Goal: Use online tool/utility: Utilize a website feature to perform a specific function

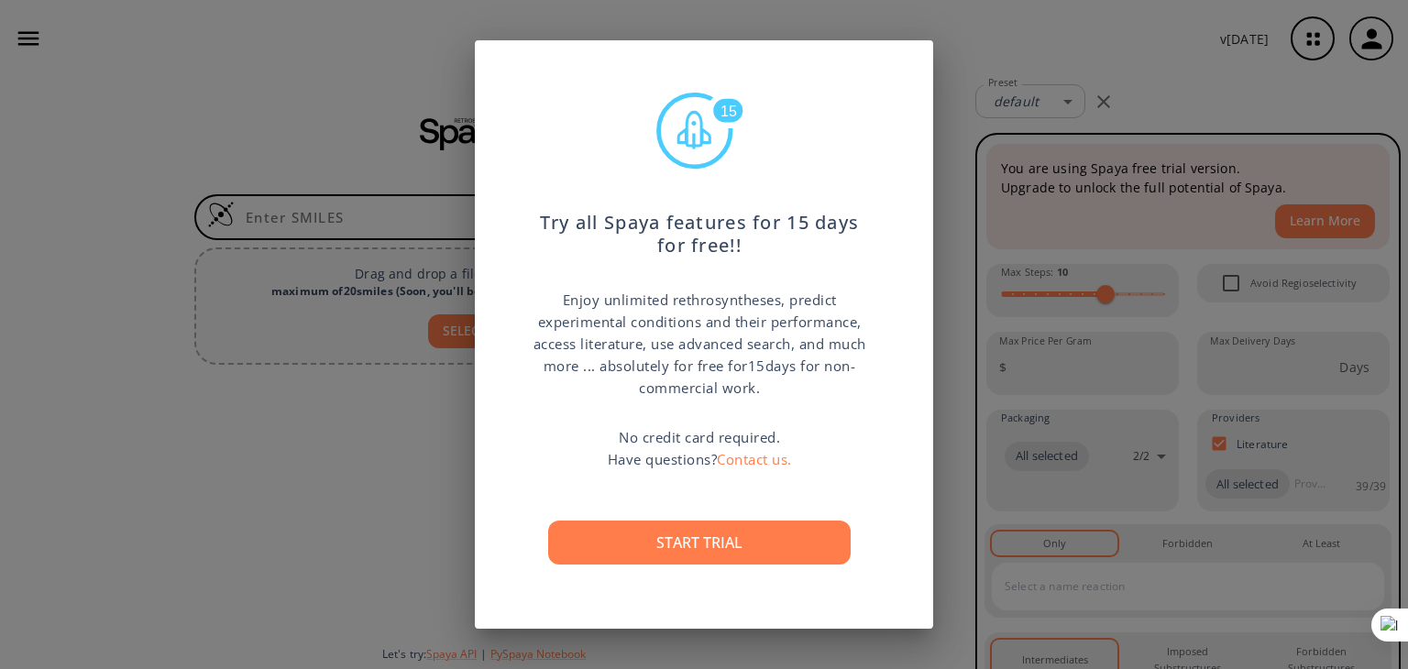
click at [1151, 154] on div "15 Try all Spaya features for 15 days for free!! Enjoy unlimited rethrosynthese…" at bounding box center [704, 334] width 1408 height 669
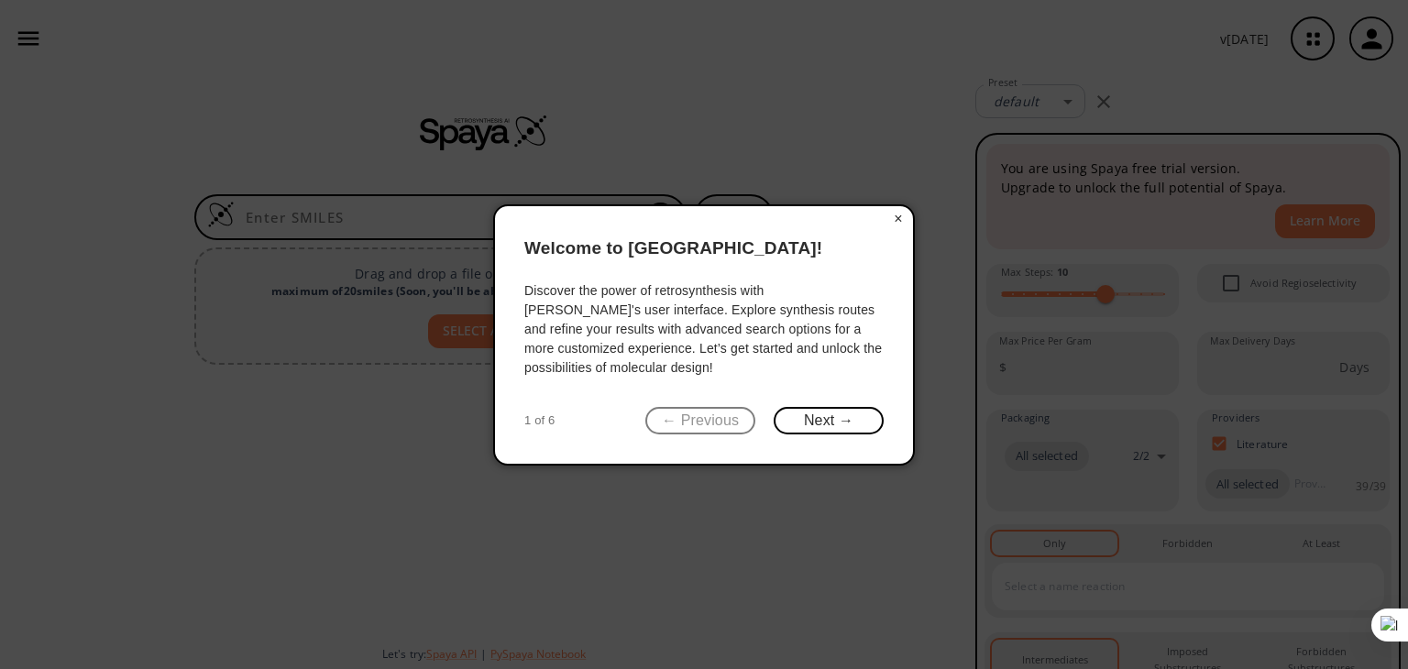
click at [896, 215] on button "×" at bounding box center [898, 219] width 29 height 26
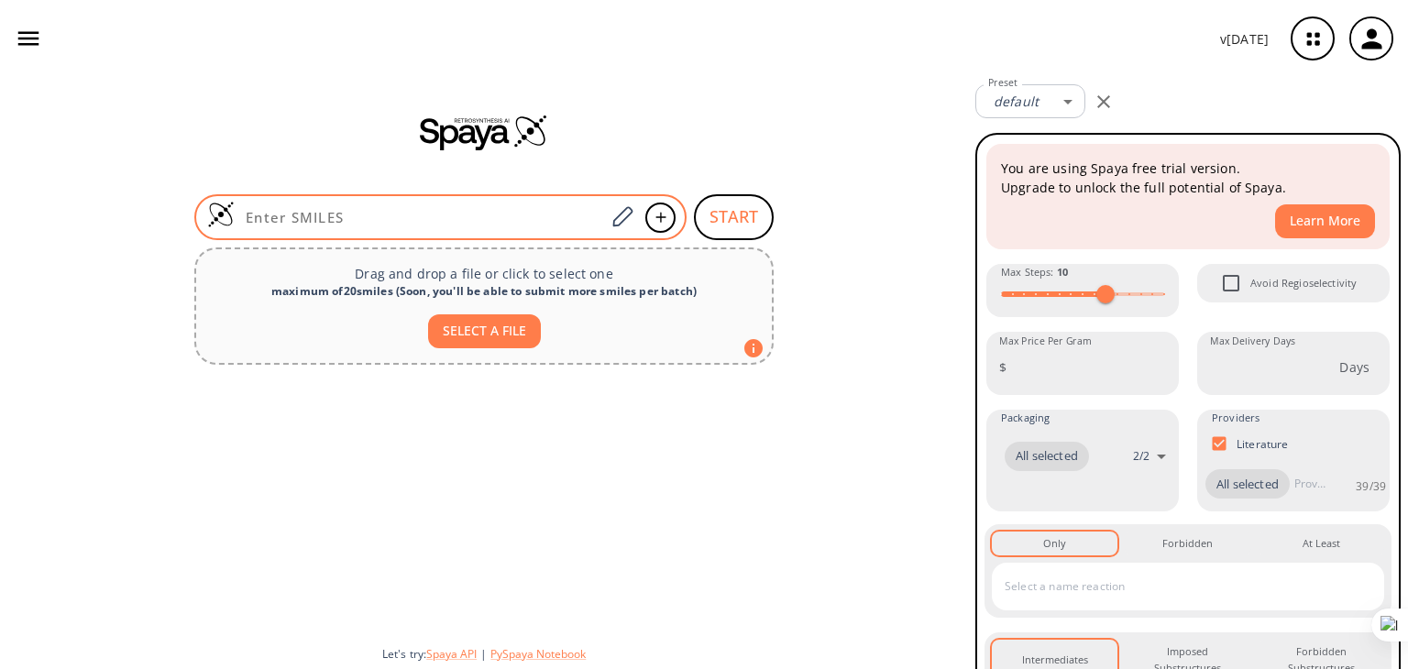
click at [434, 219] on input at bounding box center [420, 217] width 370 height 18
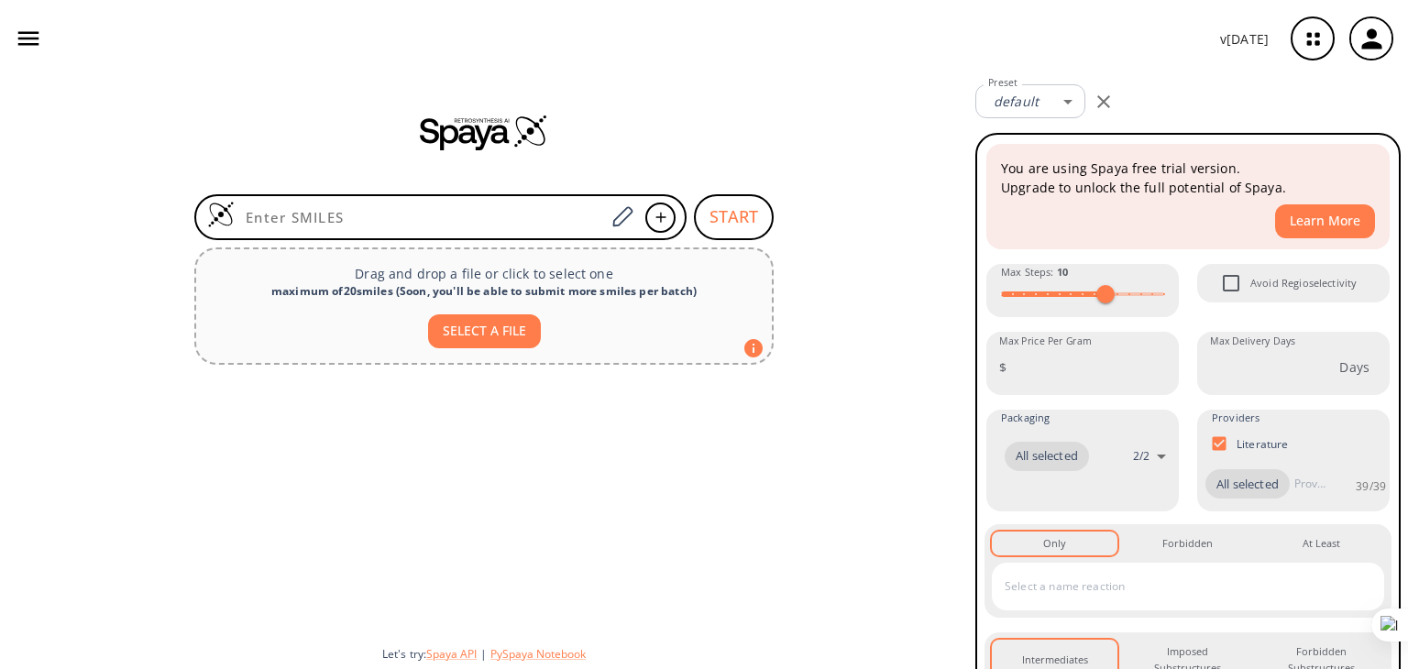
click at [283, 126] on div at bounding box center [484, 132] width 968 height 37
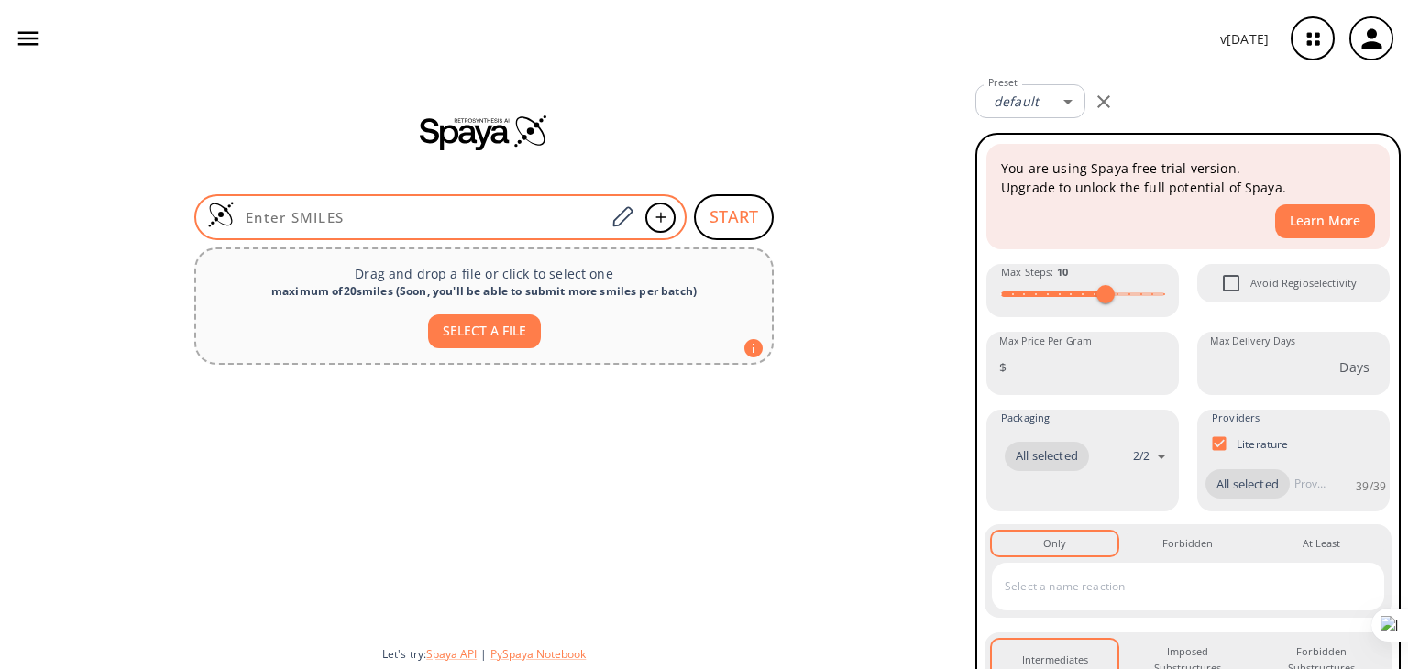
click at [407, 208] on input at bounding box center [420, 217] width 370 height 18
paste input "O=C(OCC)CC1=NN=C(O1)/C=C/C2=CC=C(N(C3=CC=CC=C3)C4=CC=CC=C4)C=C2"
type input "O=C(OCC)CC1=NN=C(O1)/C=C/C2=CC=C(N(C3=CC=CC=C3)C4=CC=CC=C4)C=C2"
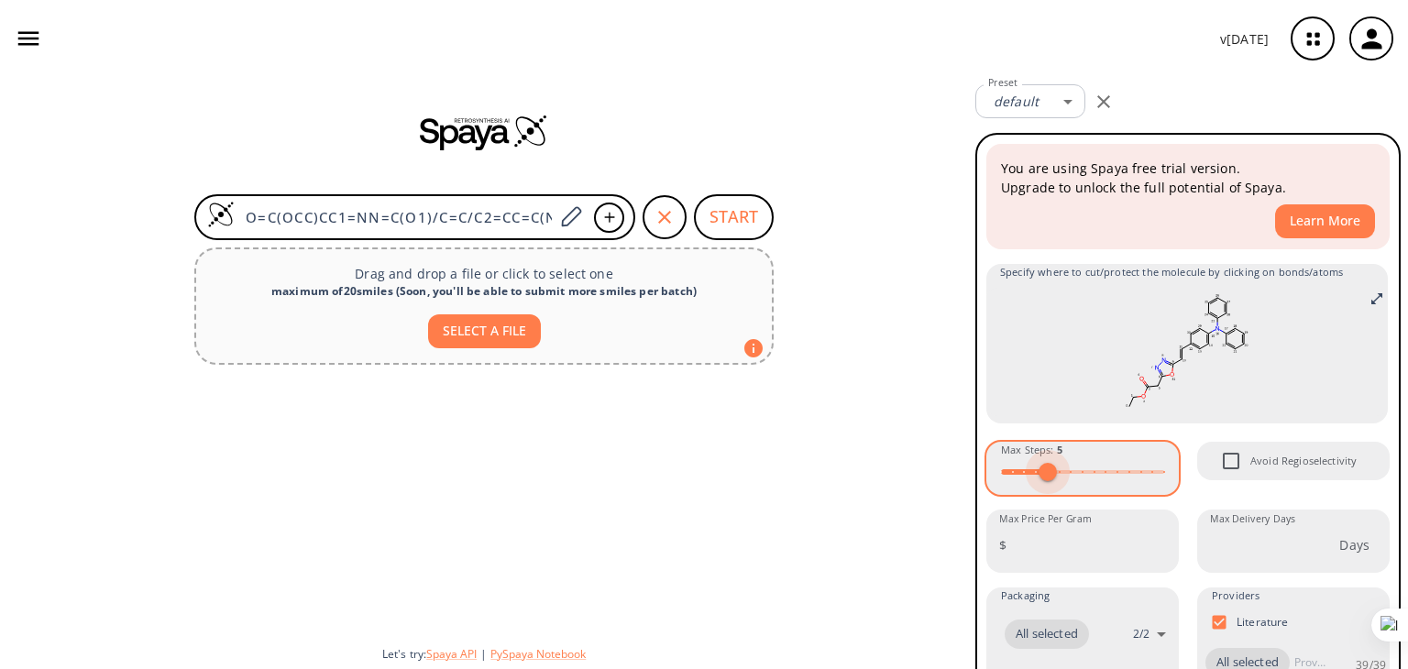
drag, startPoint x: 1102, startPoint y: 474, endPoint x: 1041, endPoint y: 478, distance: 60.6
click at [1041, 478] on span at bounding box center [1047, 472] width 18 height 18
click at [905, 423] on div at bounding box center [484, 501] width 968 height 259
type input "5"
drag, startPoint x: 1041, startPoint y: 473, endPoint x: 1050, endPoint y: 471, distance: 9.3
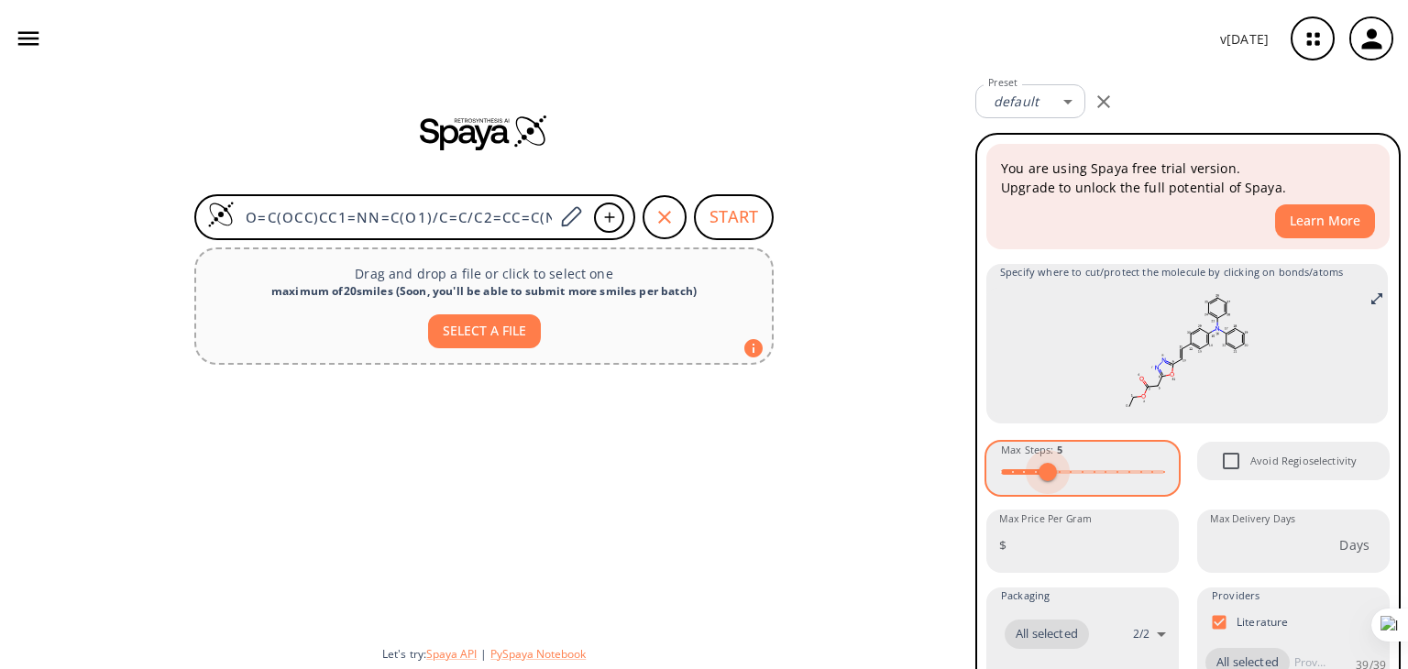
click at [1050, 471] on span at bounding box center [1047, 472] width 18 height 18
click at [739, 207] on button "START" at bounding box center [734, 217] width 80 height 46
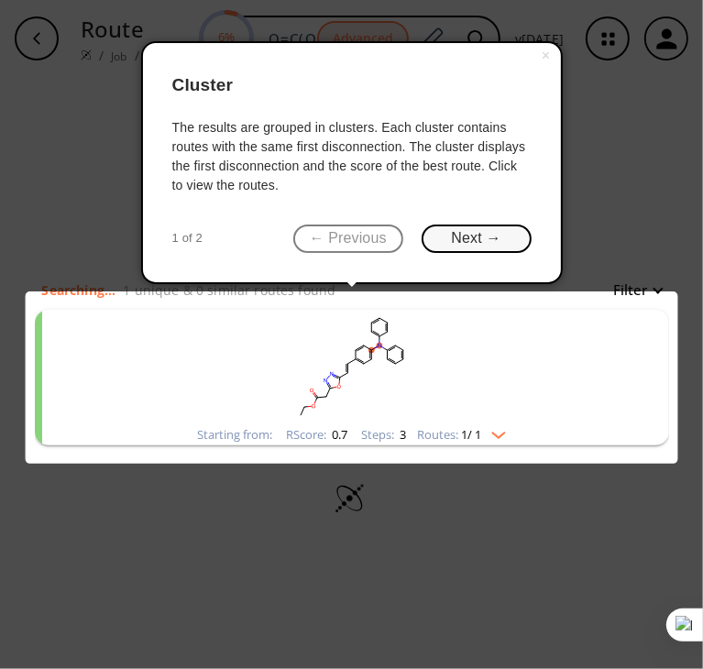
click at [470, 243] on button "Next →" at bounding box center [477, 239] width 110 height 28
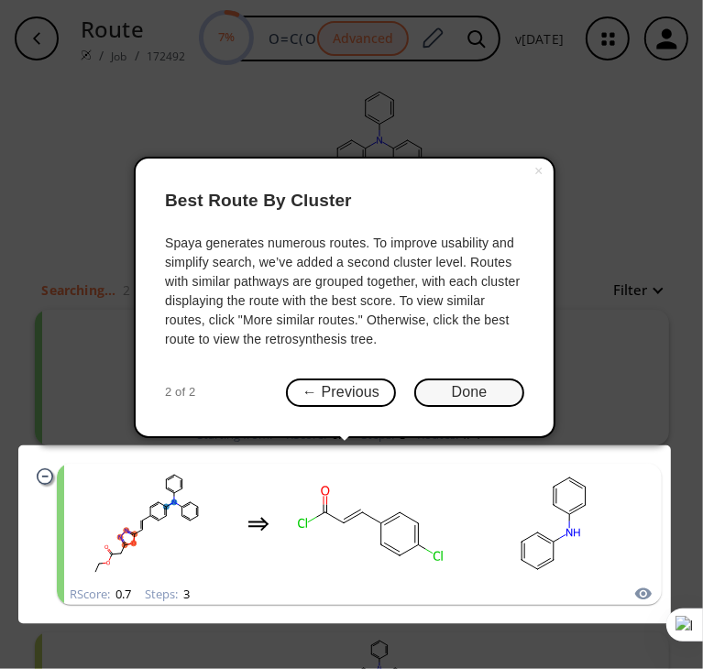
click at [463, 385] on button "Done" at bounding box center [469, 393] width 110 height 28
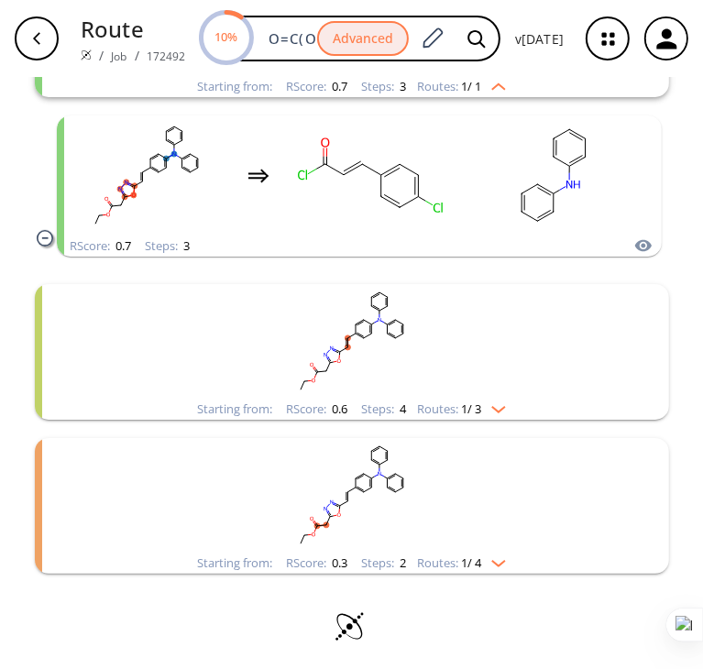
scroll to position [354, 0]
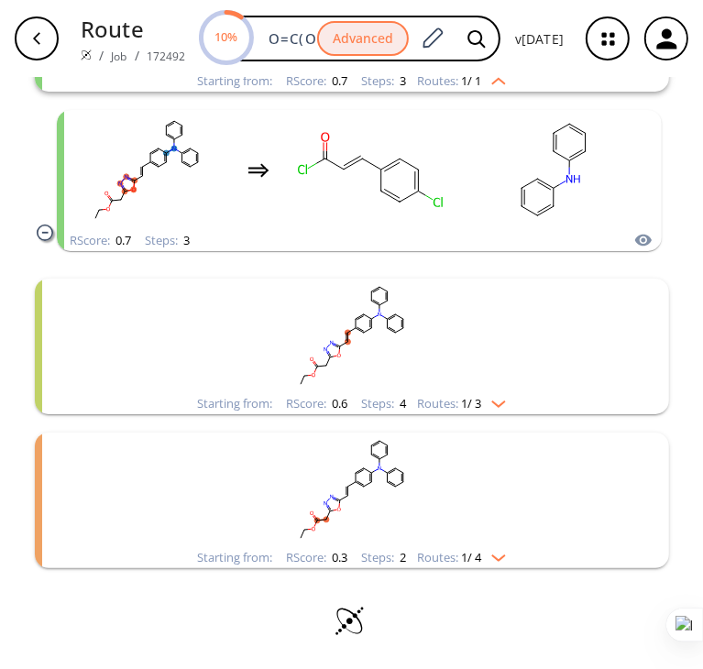
click at [502, 404] on img "clusters" at bounding box center [494, 400] width 24 height 15
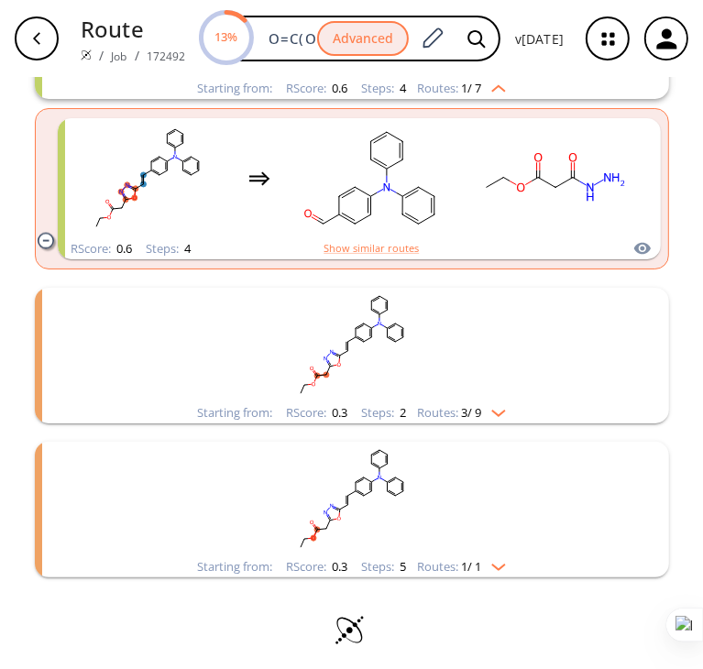
scroll to position [1147, 0]
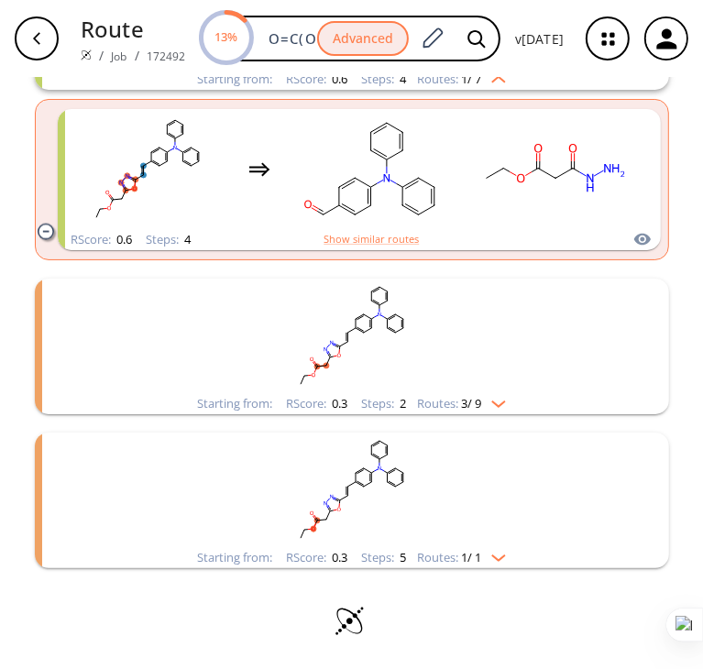
click at [492, 401] on img "clusters" at bounding box center [494, 400] width 24 height 15
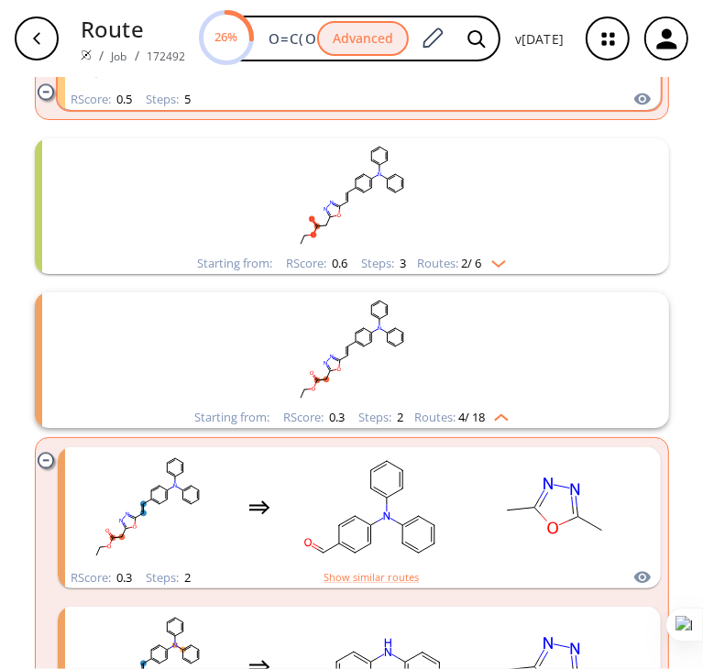
scroll to position [1972, 0]
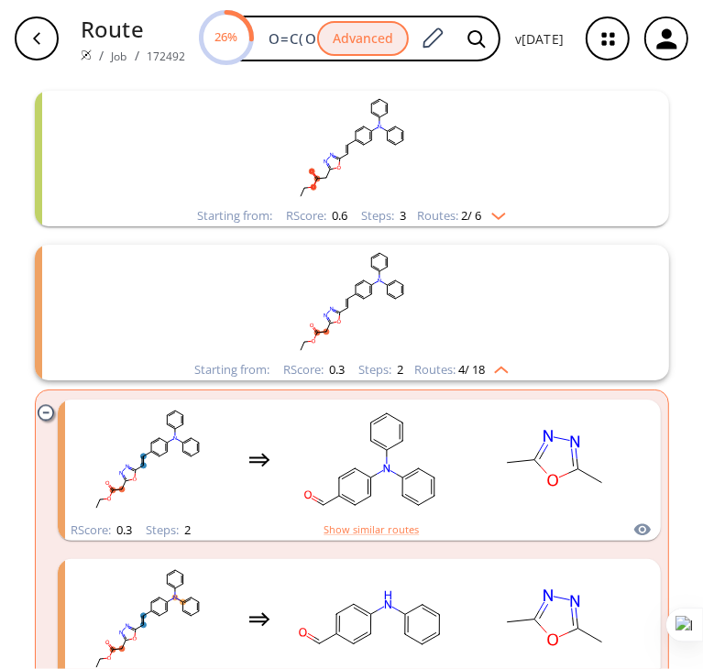
click at [491, 214] on img "clusters" at bounding box center [494, 212] width 24 height 15
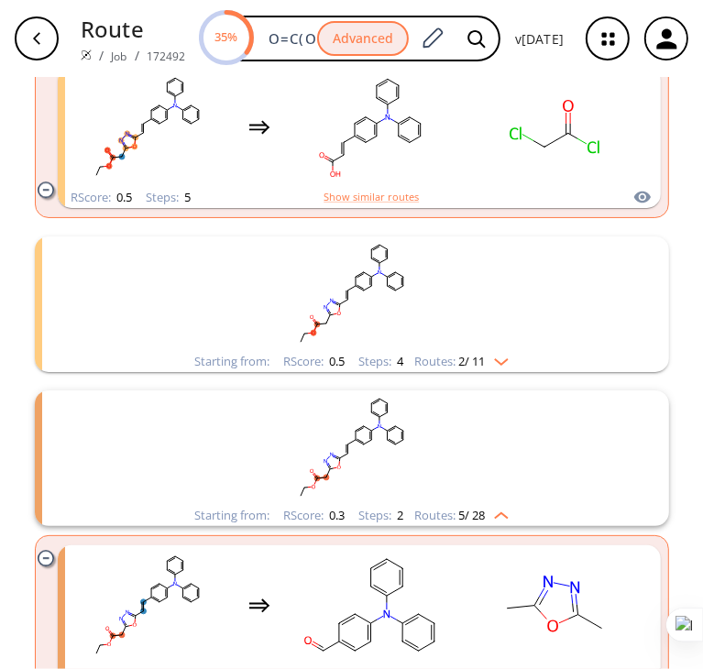
scroll to position [2338, 0]
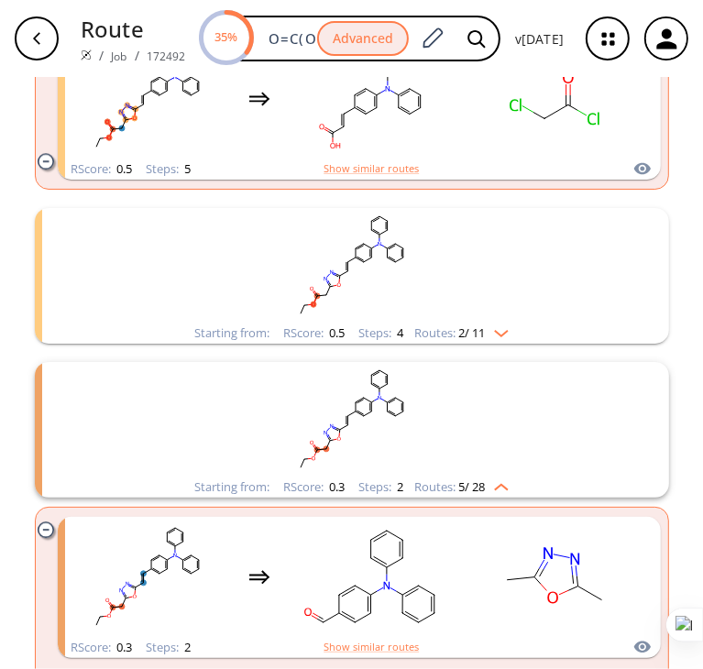
click at [490, 339] on div "Routes: 2 / 11" at bounding box center [461, 333] width 94 height 12
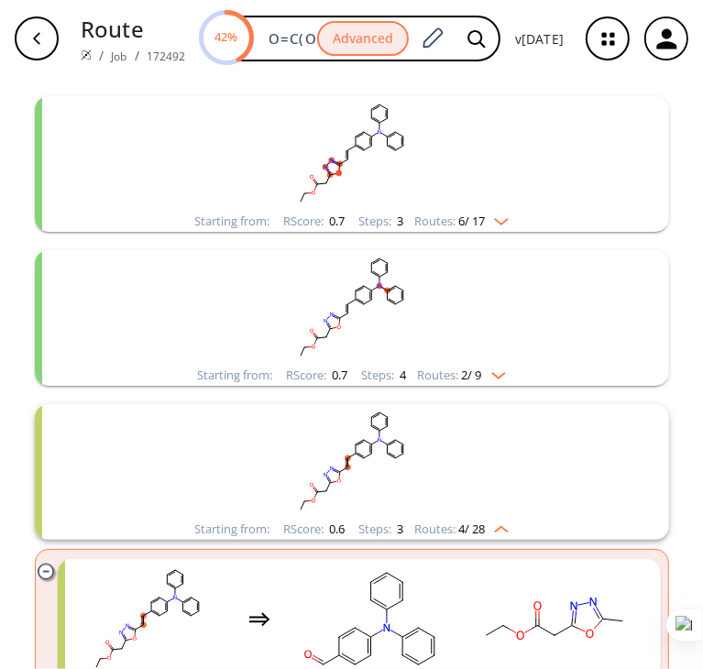
scroll to position [825, 0]
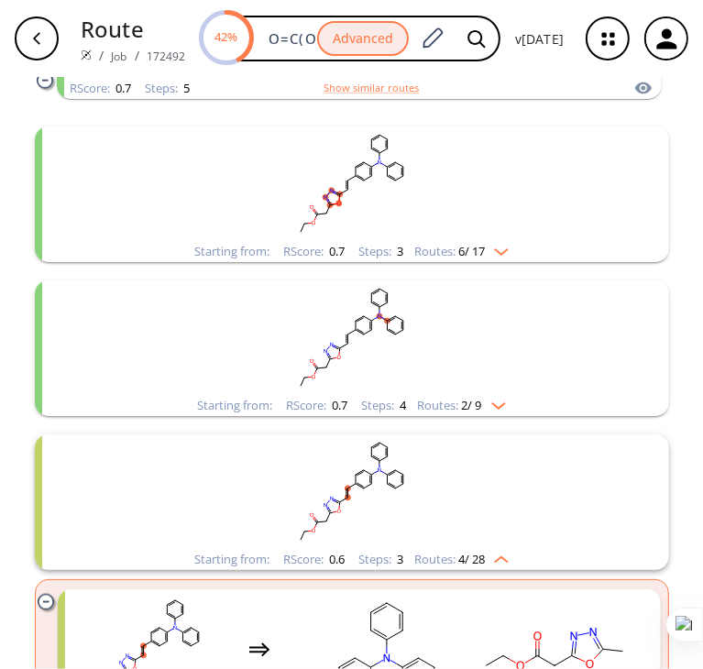
click at [485, 249] on img "clusters" at bounding box center [497, 248] width 24 height 15
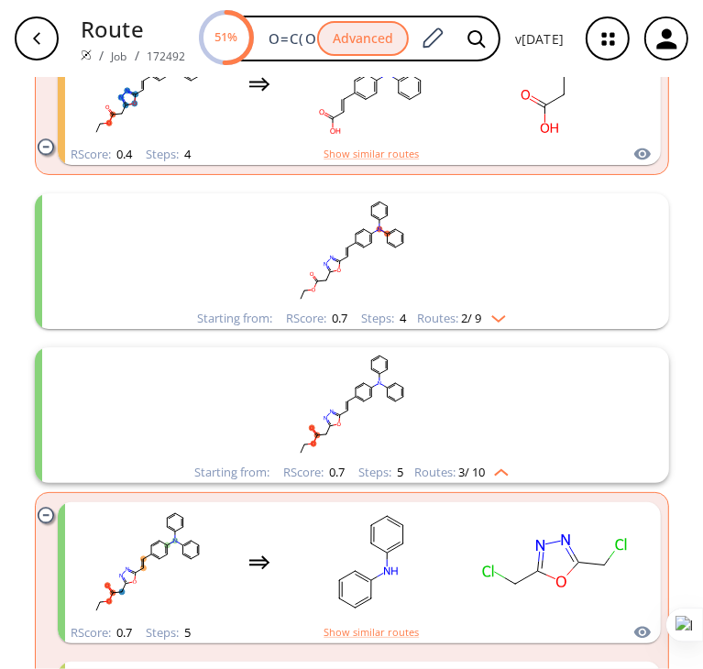
scroll to position [2200, 0]
click at [491, 315] on img "clusters" at bounding box center [494, 314] width 24 height 15
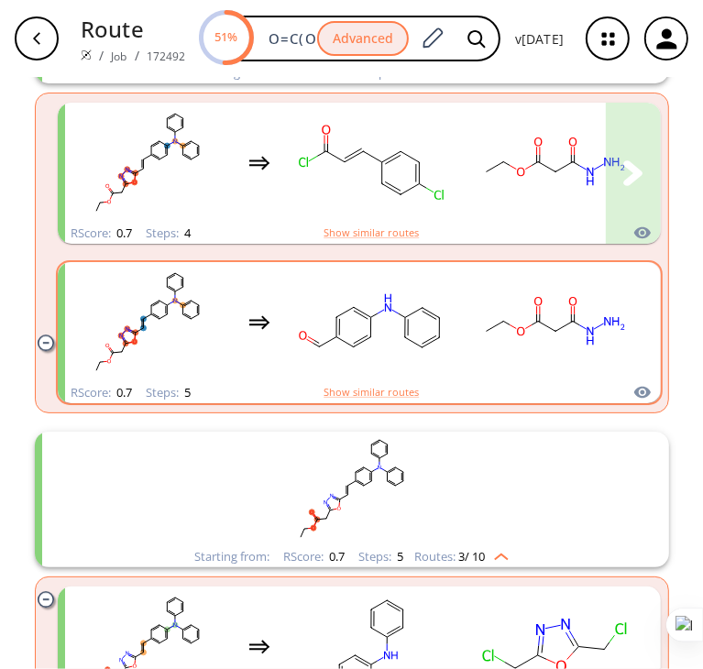
scroll to position [2475, 0]
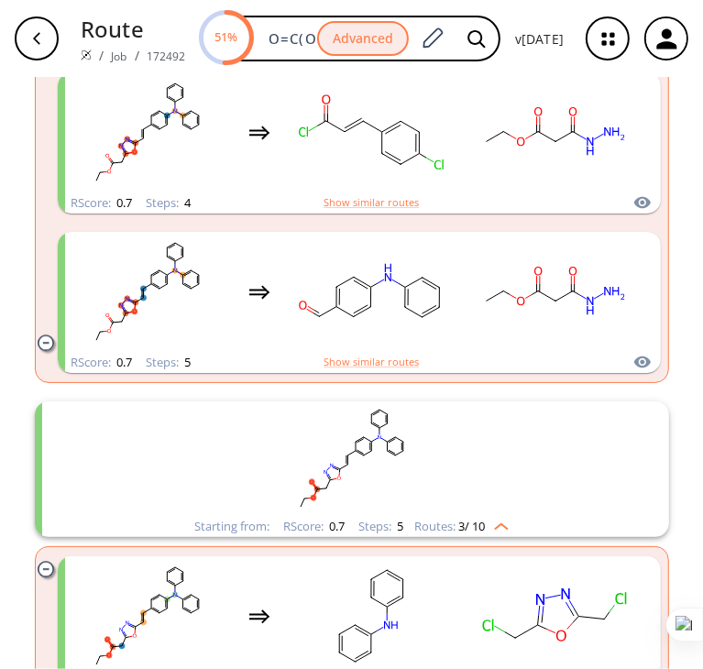
click at [500, 531] on img "clusters" at bounding box center [497, 523] width 24 height 15
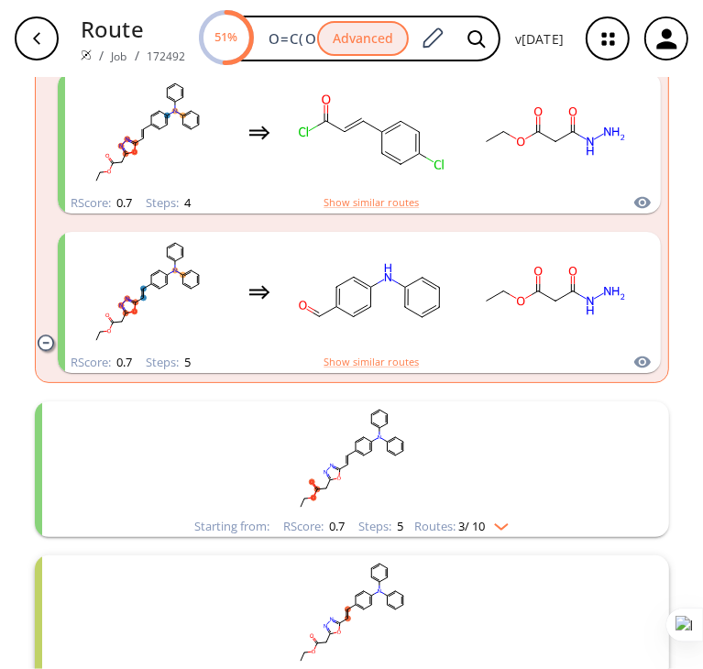
click at [500, 531] on img "clusters" at bounding box center [497, 523] width 24 height 15
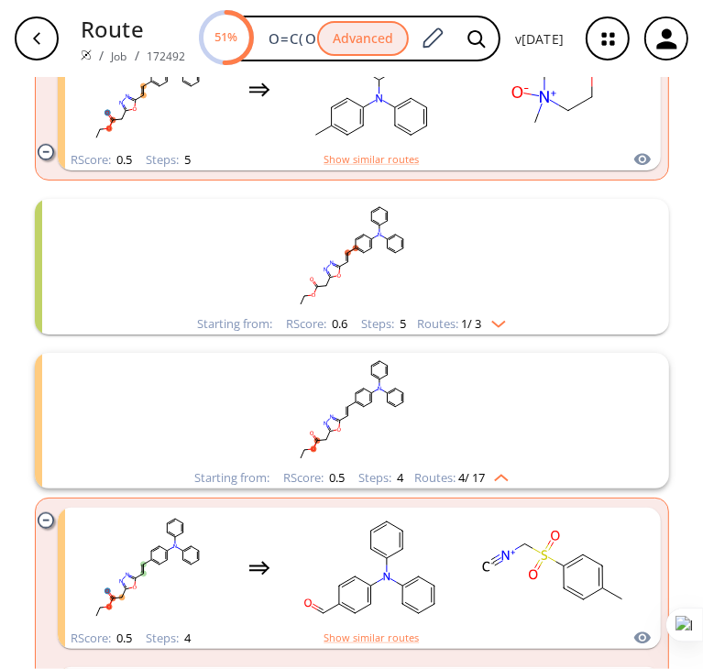
scroll to position [4125, 0]
click at [498, 325] on img "clusters" at bounding box center [494, 320] width 24 height 15
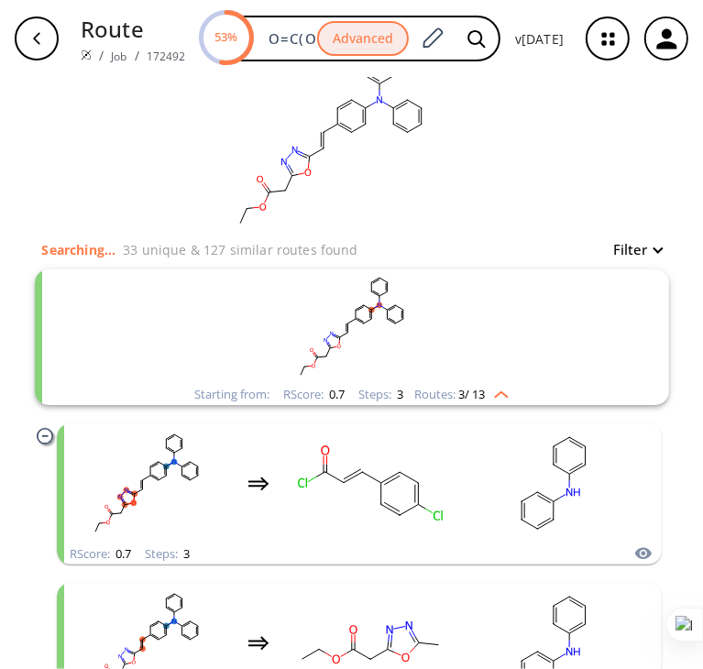
scroll to position [0, 0]
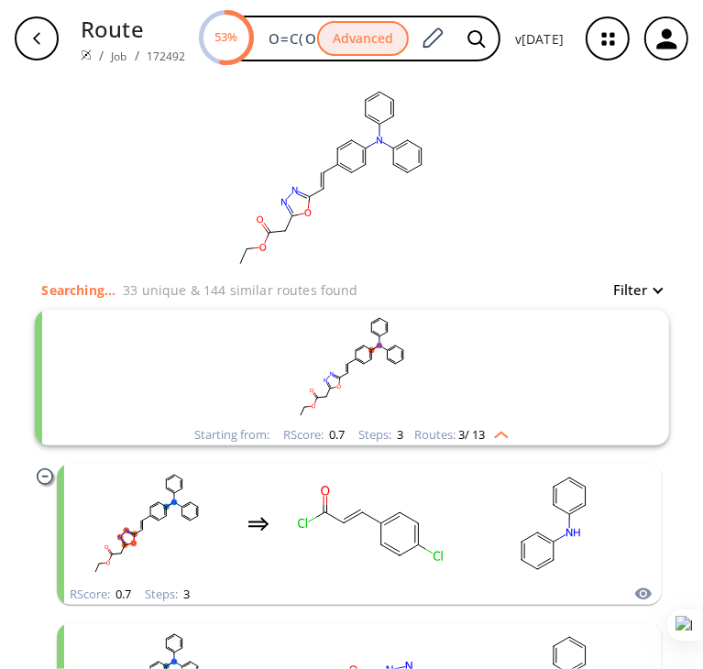
click at [674, 48] on icon "button" at bounding box center [666, 38] width 20 height 20
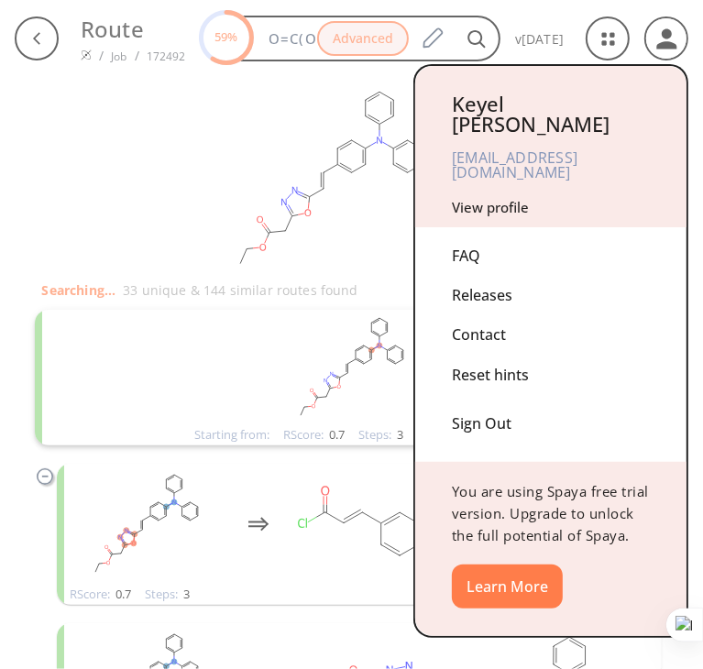
click at [674, 48] on div at bounding box center [351, 334] width 703 height 669
